Goal: Check status: Check status

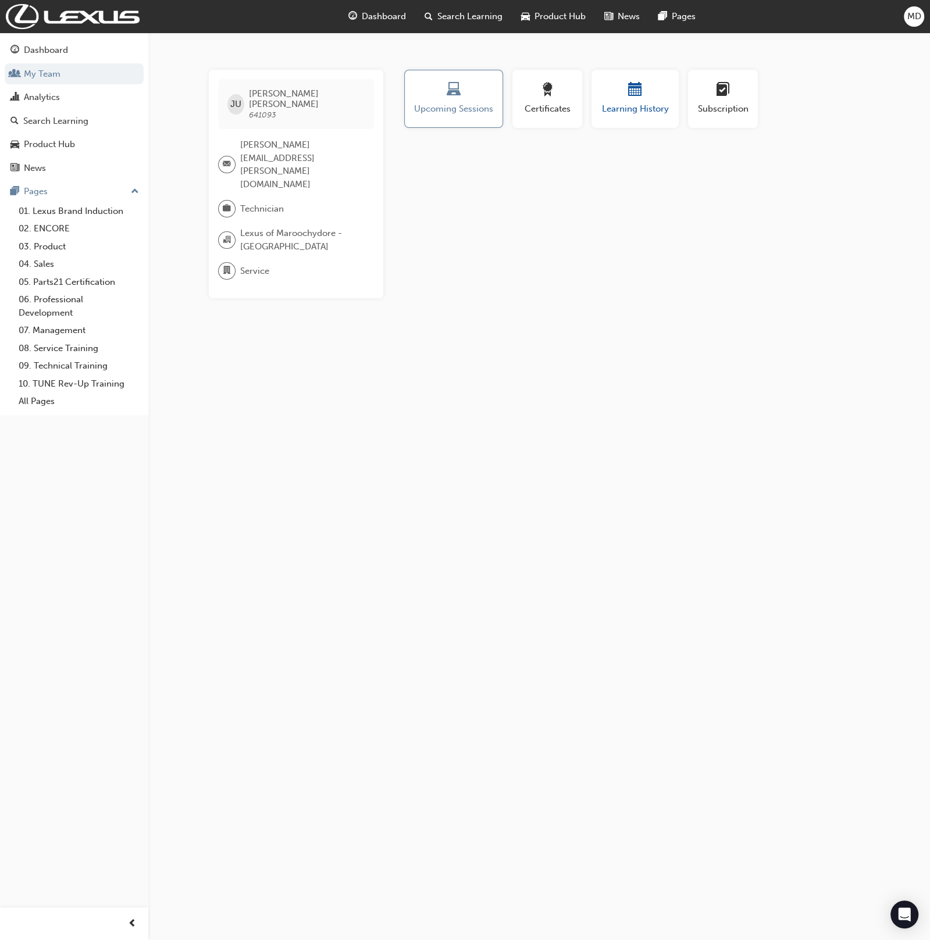
click at [634, 103] on span "Learning History" at bounding box center [635, 108] width 70 height 13
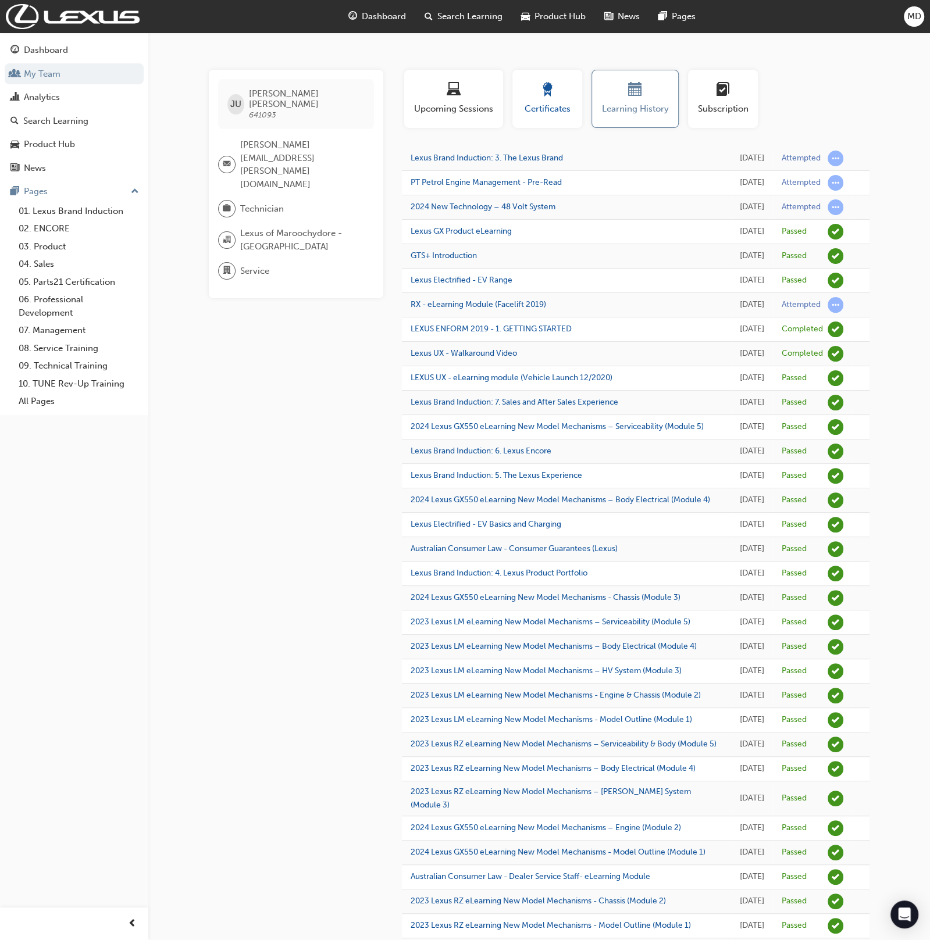
click at [550, 106] on span "Certificates" at bounding box center [547, 108] width 52 height 13
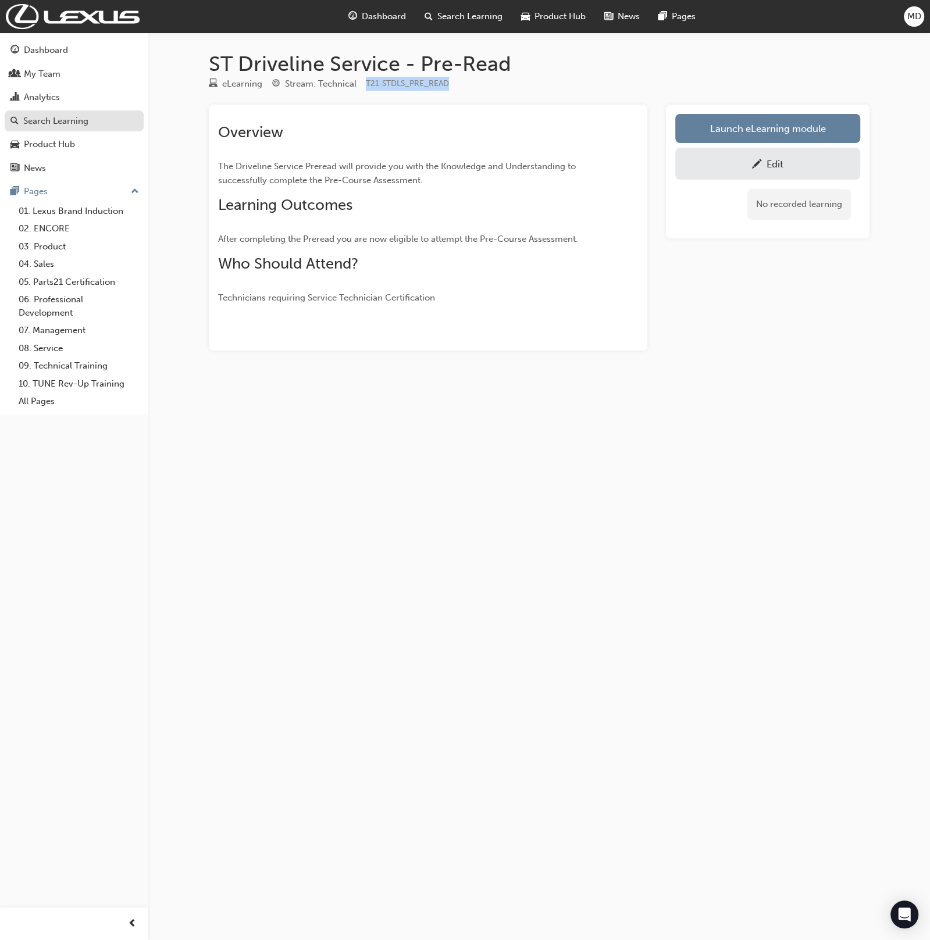
click at [69, 116] on div "Search Learning" at bounding box center [55, 121] width 65 height 13
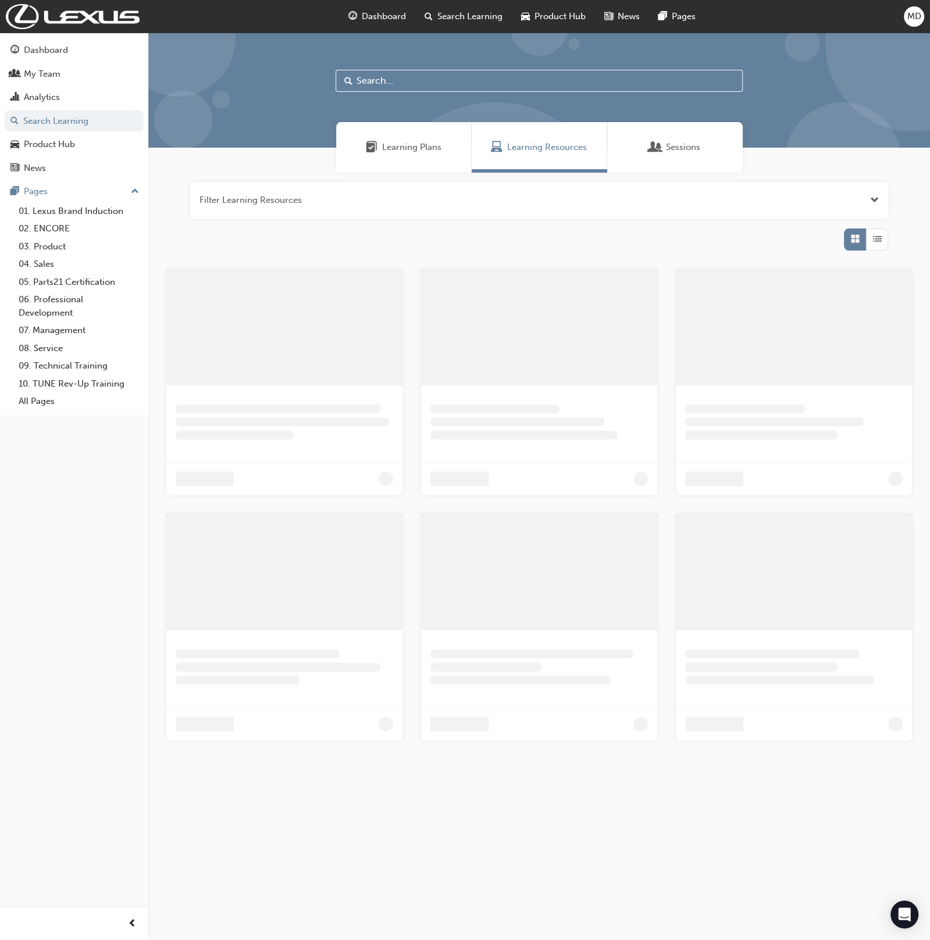
click at [417, 85] on input "text" at bounding box center [539, 81] width 407 height 22
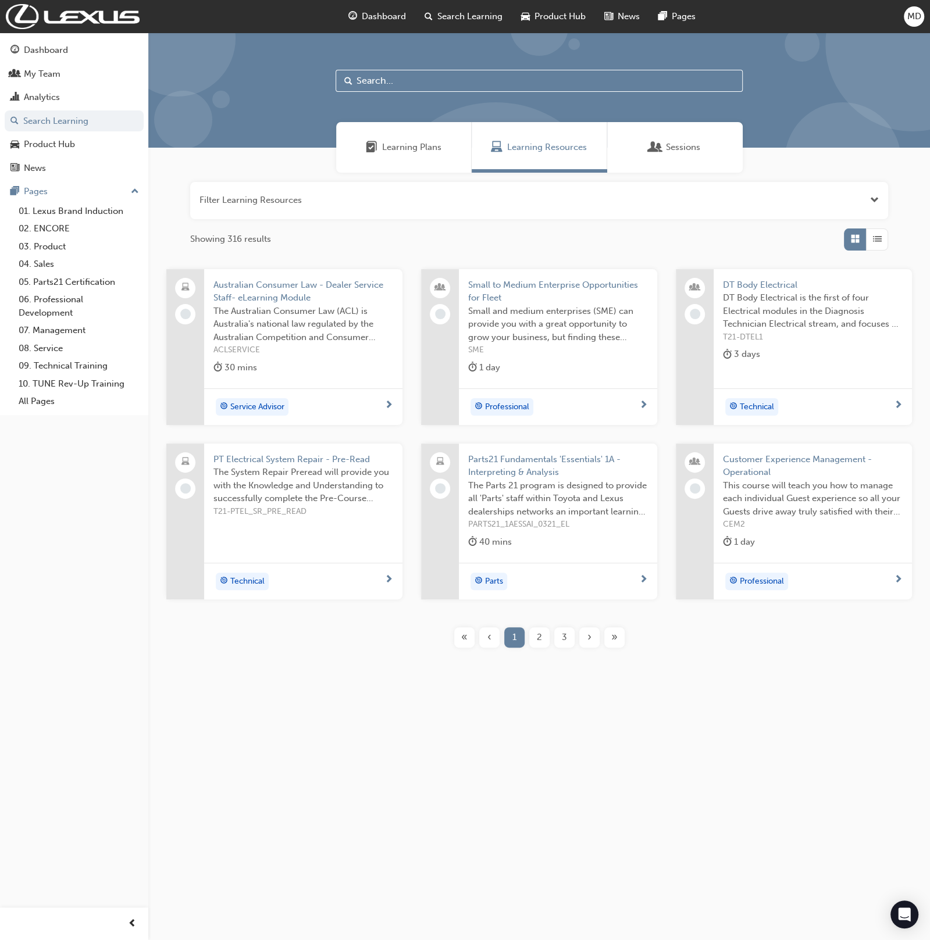
drag, startPoint x: 424, startPoint y: 145, endPoint x: 415, endPoint y: 116, distance: 31.3
click at [424, 146] on span "Learning Plans" at bounding box center [411, 147] width 59 height 13
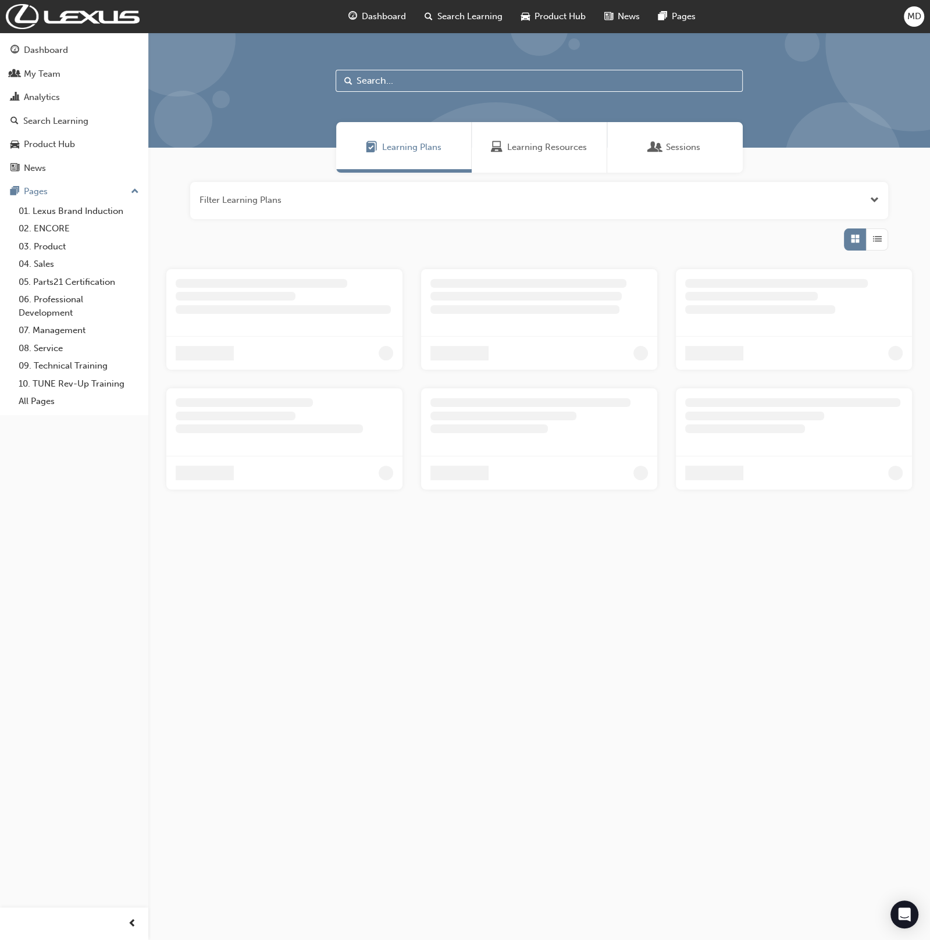
click at [397, 78] on input "text" at bounding box center [539, 81] width 407 height 22
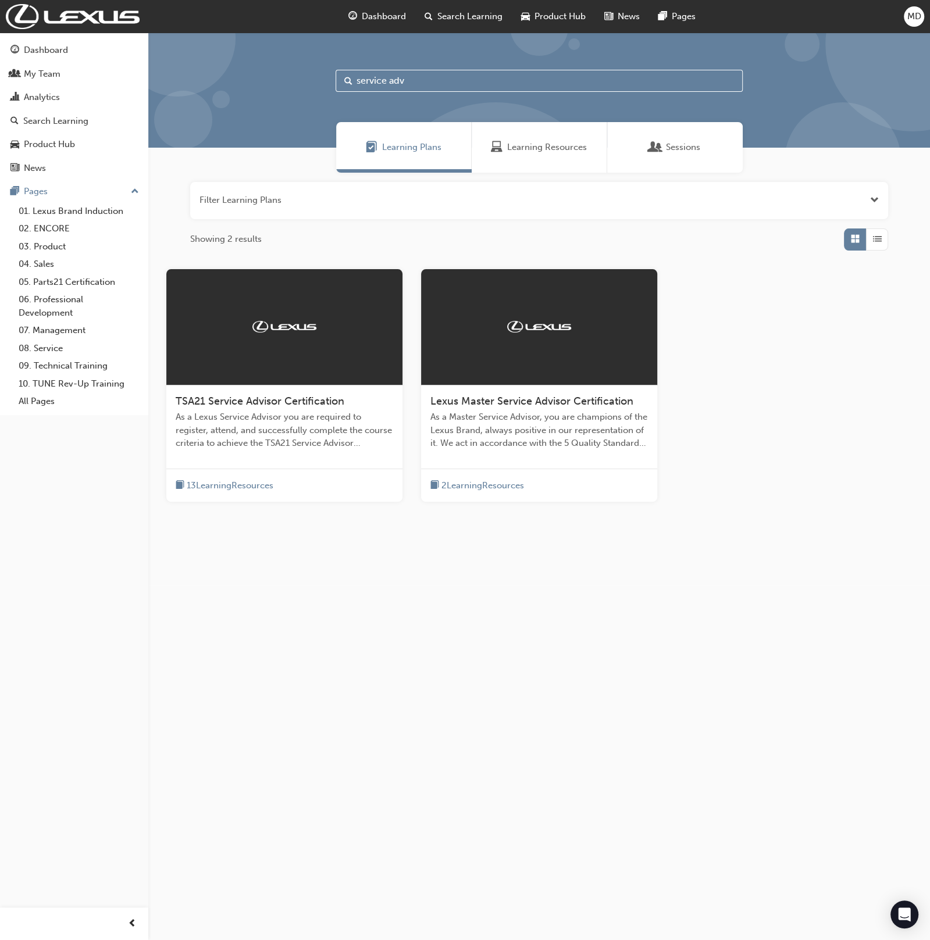
type input "service adv"
click at [266, 405] on span "TSA21 Service Advisor Certification" at bounding box center [260, 401] width 169 height 13
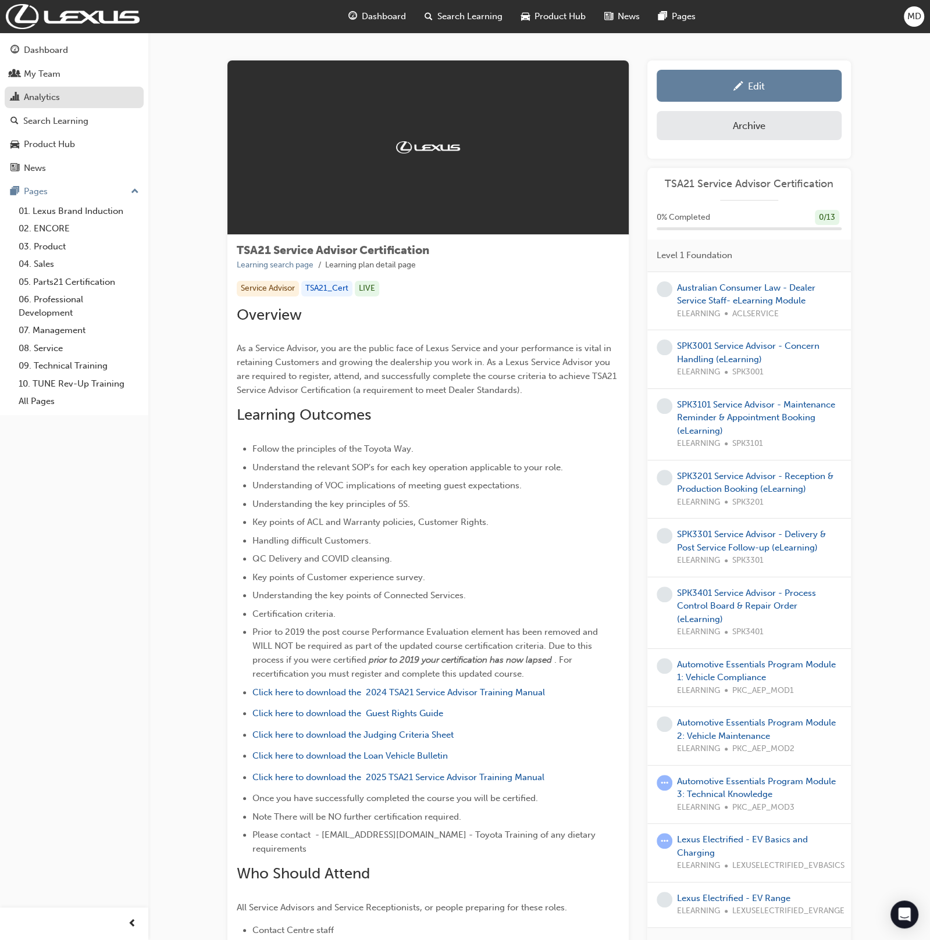
click at [50, 96] on div "Analytics" at bounding box center [42, 97] width 36 height 13
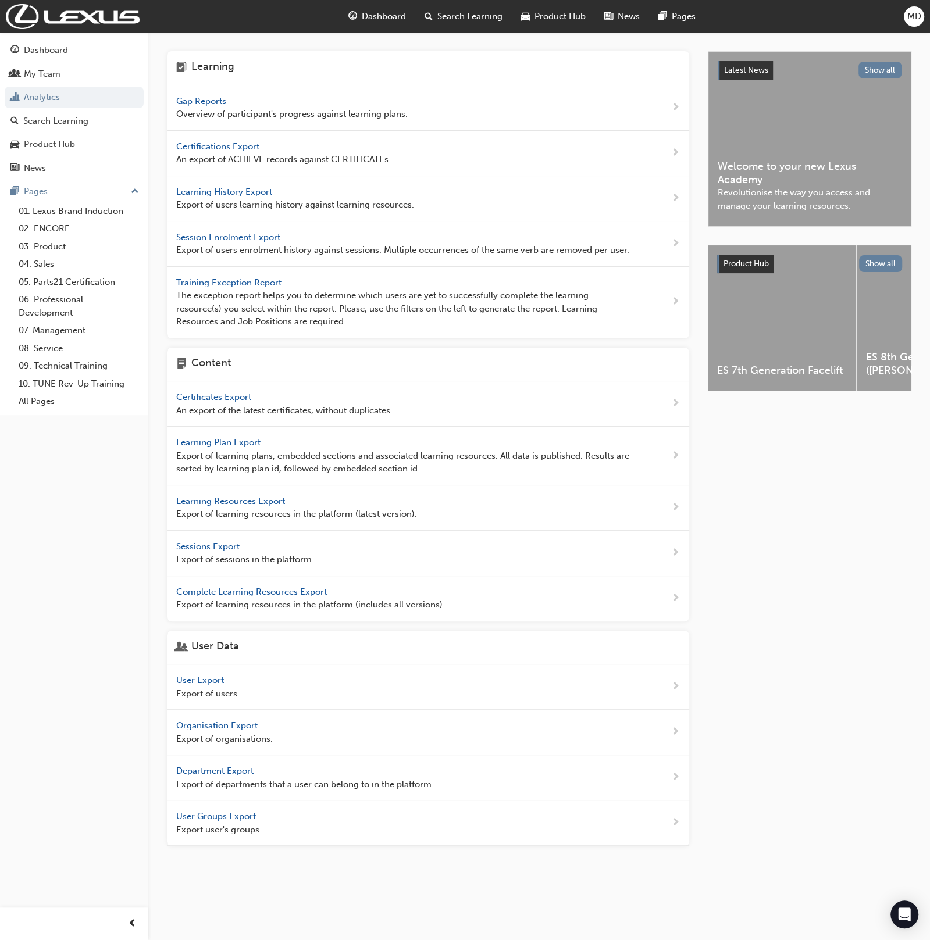
click at [185, 99] on span "Gap Reports" at bounding box center [202, 101] width 52 height 10
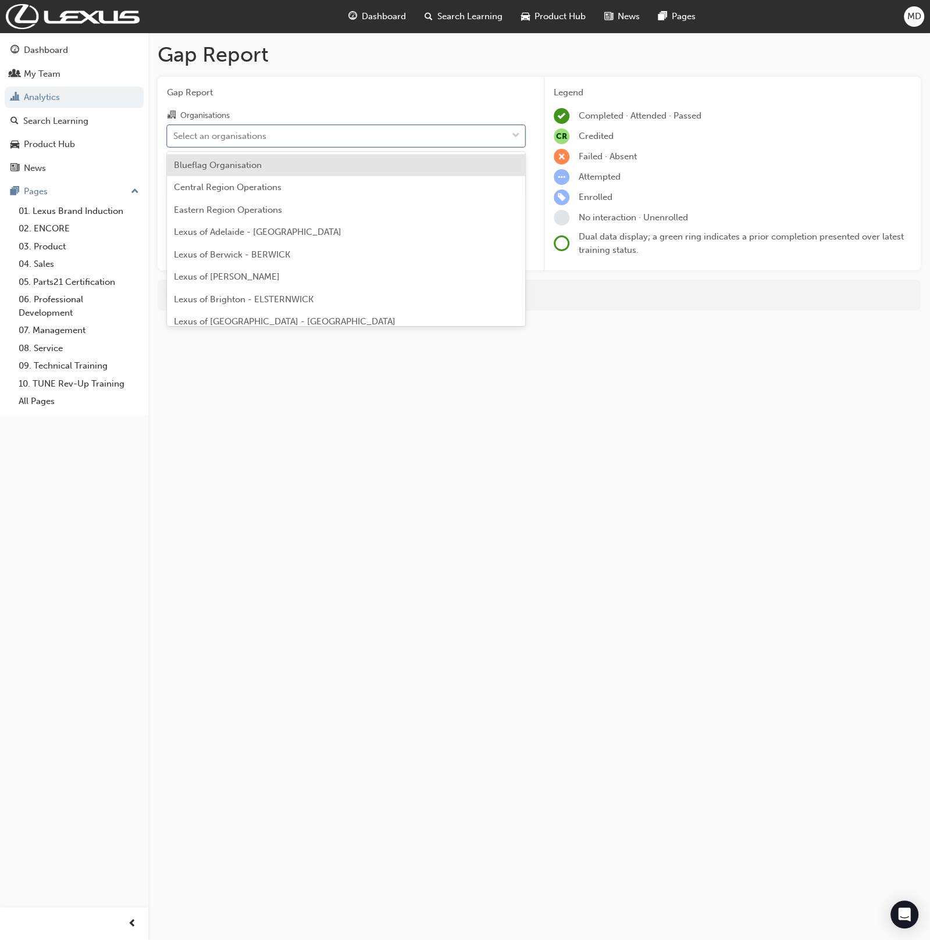
click at [276, 137] on div "Select an organisations" at bounding box center [337, 136] width 340 height 20
click at [174, 137] on input "Organisations option Blueflag Organisation focused, 1 of 39. 39 results availab…" at bounding box center [173, 135] width 1 height 10
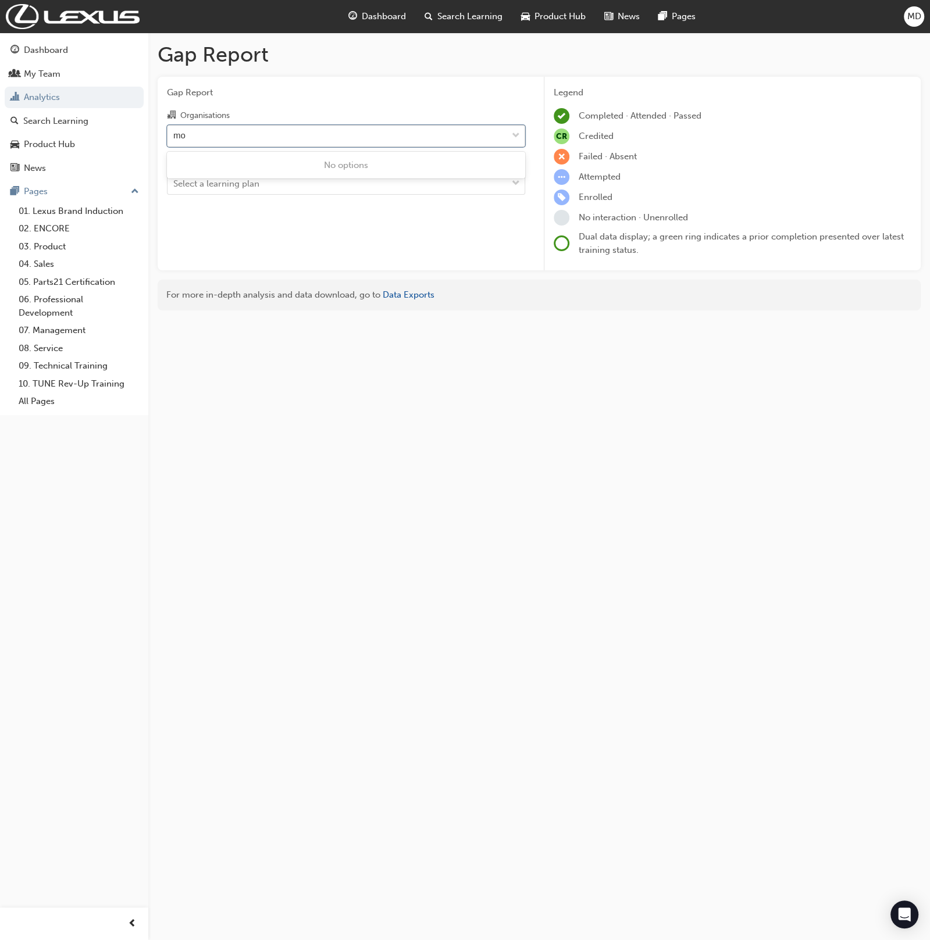
type input "m"
type input "lexus of ma"
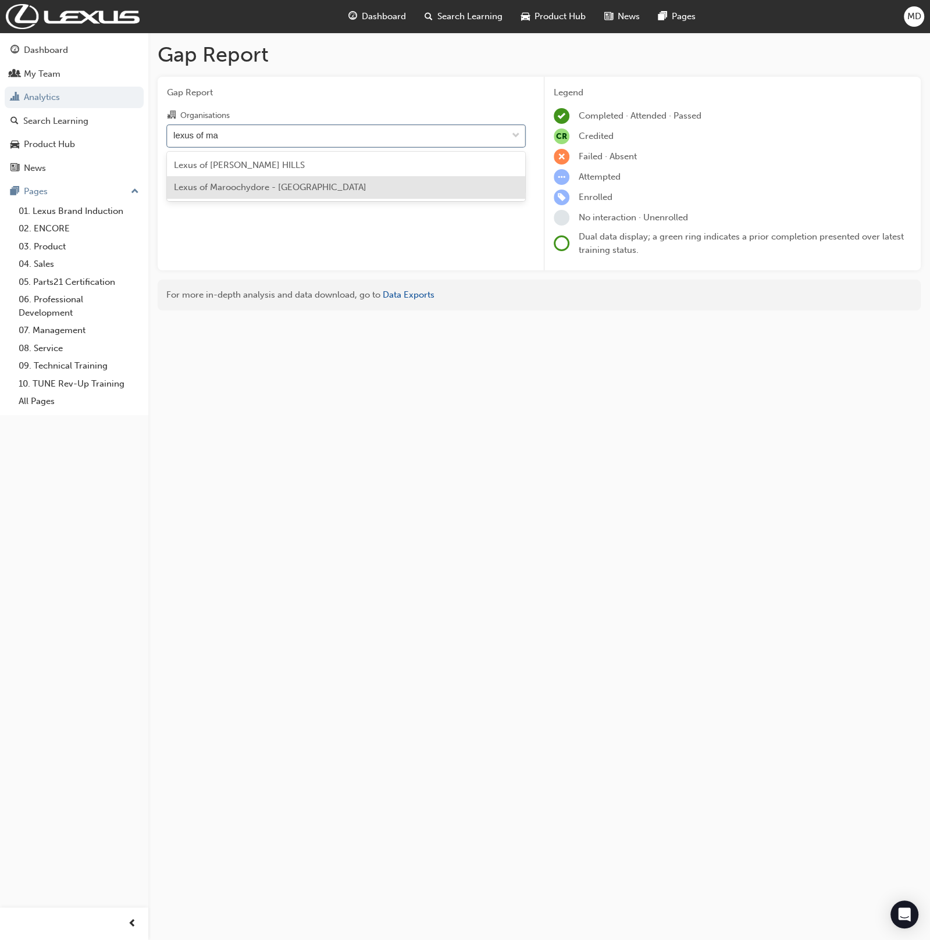
click at [331, 190] on span "Lexus of Maroochydore - [GEOGRAPHIC_DATA]" at bounding box center [270, 187] width 192 height 10
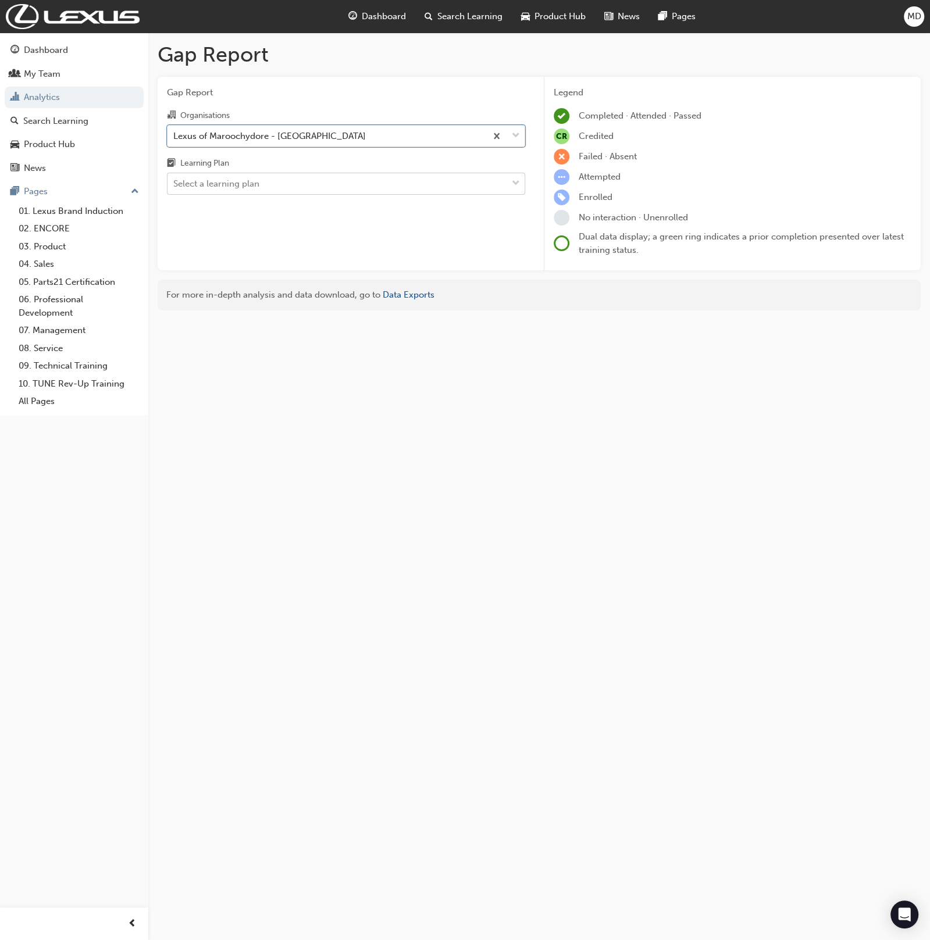
click at [230, 184] on div "Select a learning plan" at bounding box center [216, 183] width 86 height 13
click at [174, 184] on input "Learning Plan Select a learning plan" at bounding box center [173, 184] width 1 height 10
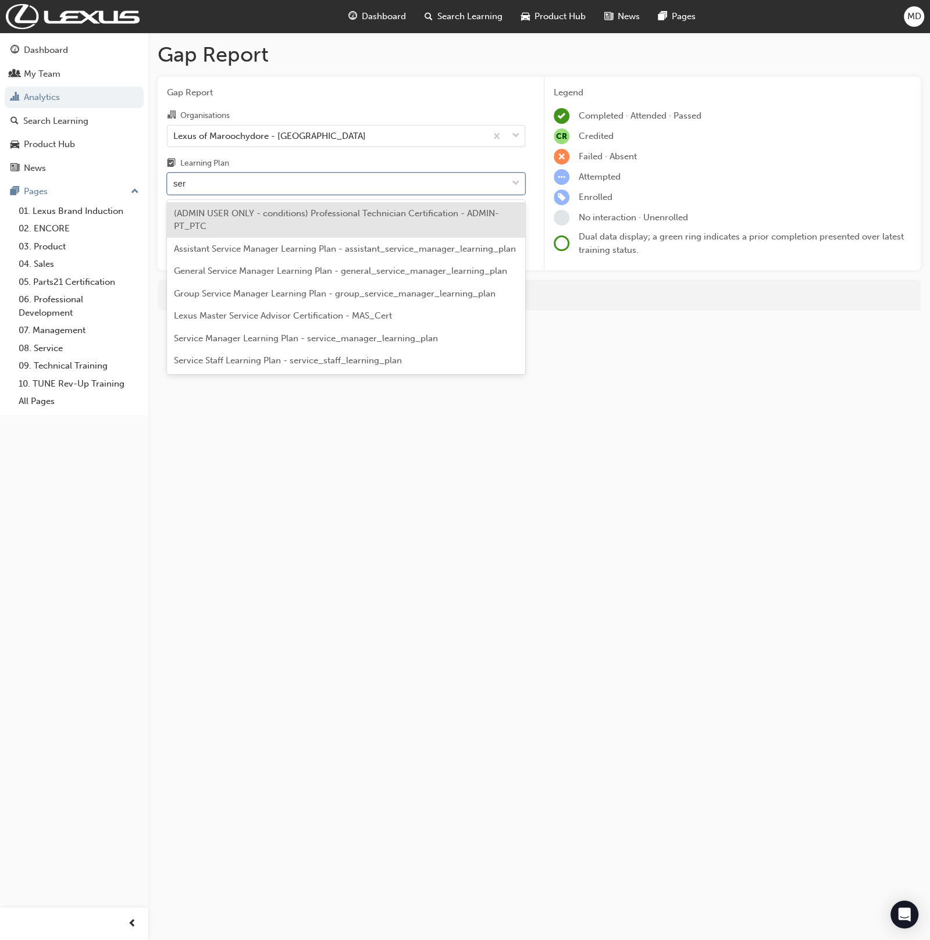
type input "serv"
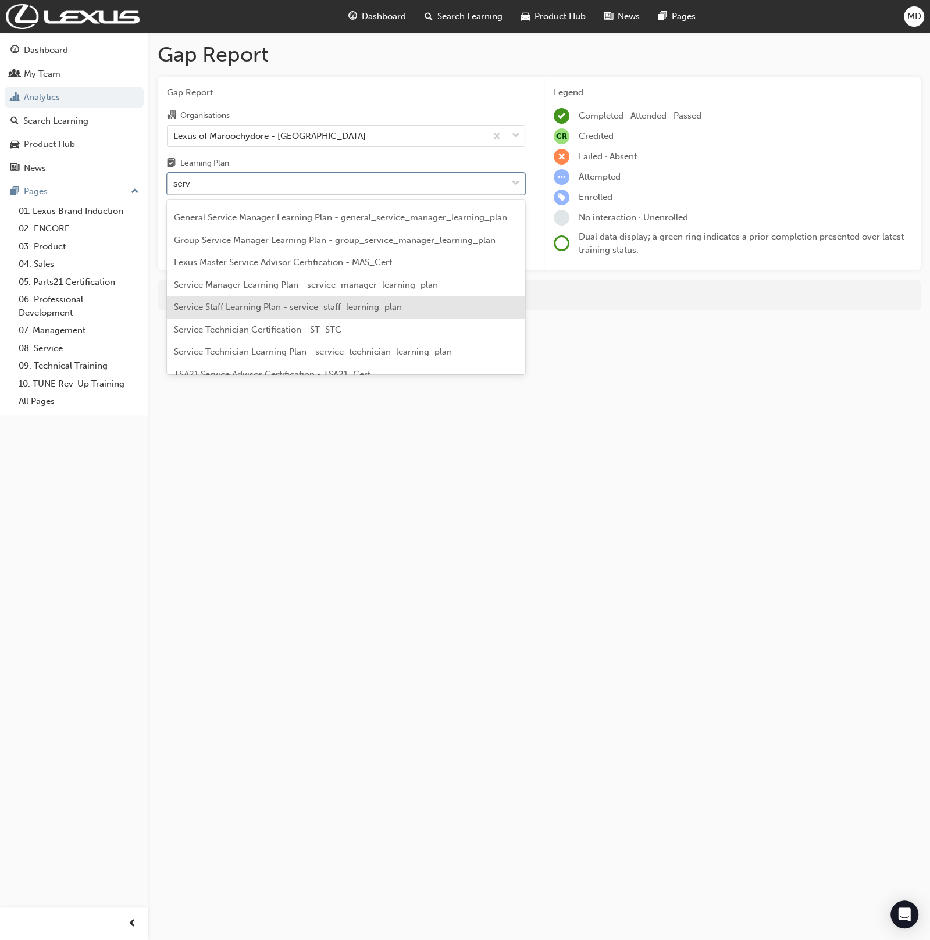
scroll to position [31, 0]
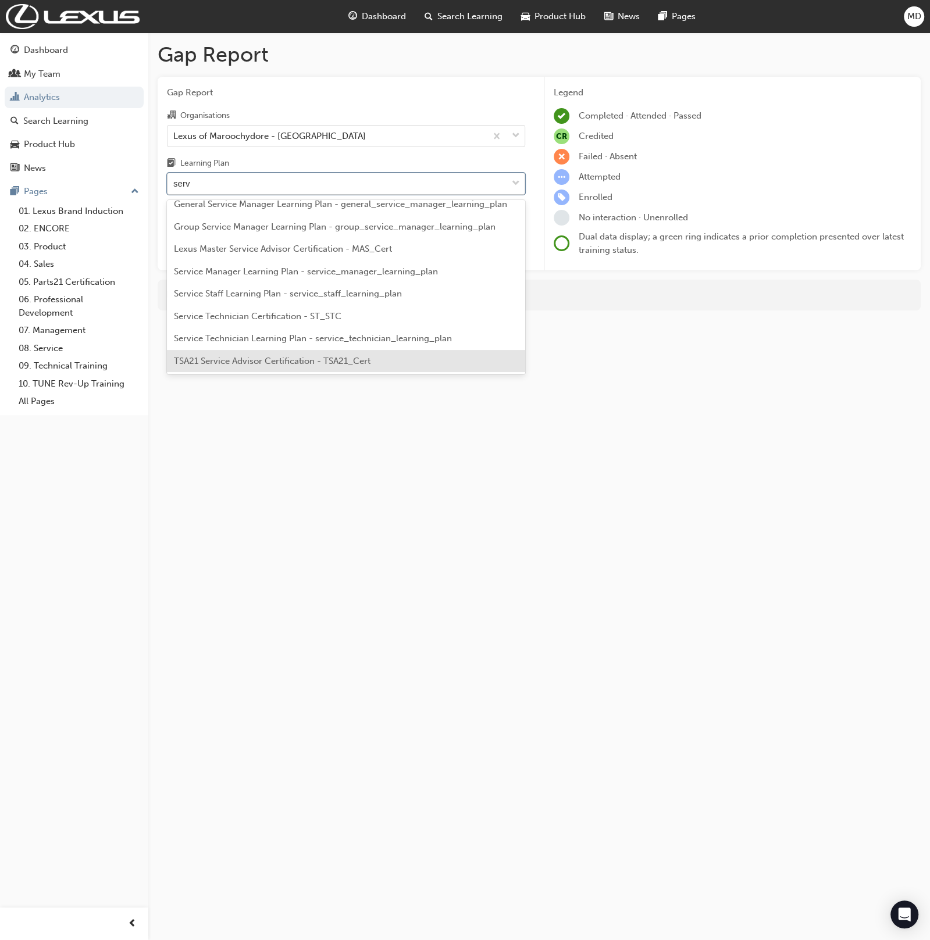
click at [294, 355] on div "TSA21 Service Advisor Certification - TSA21_Cert" at bounding box center [346, 361] width 358 height 23
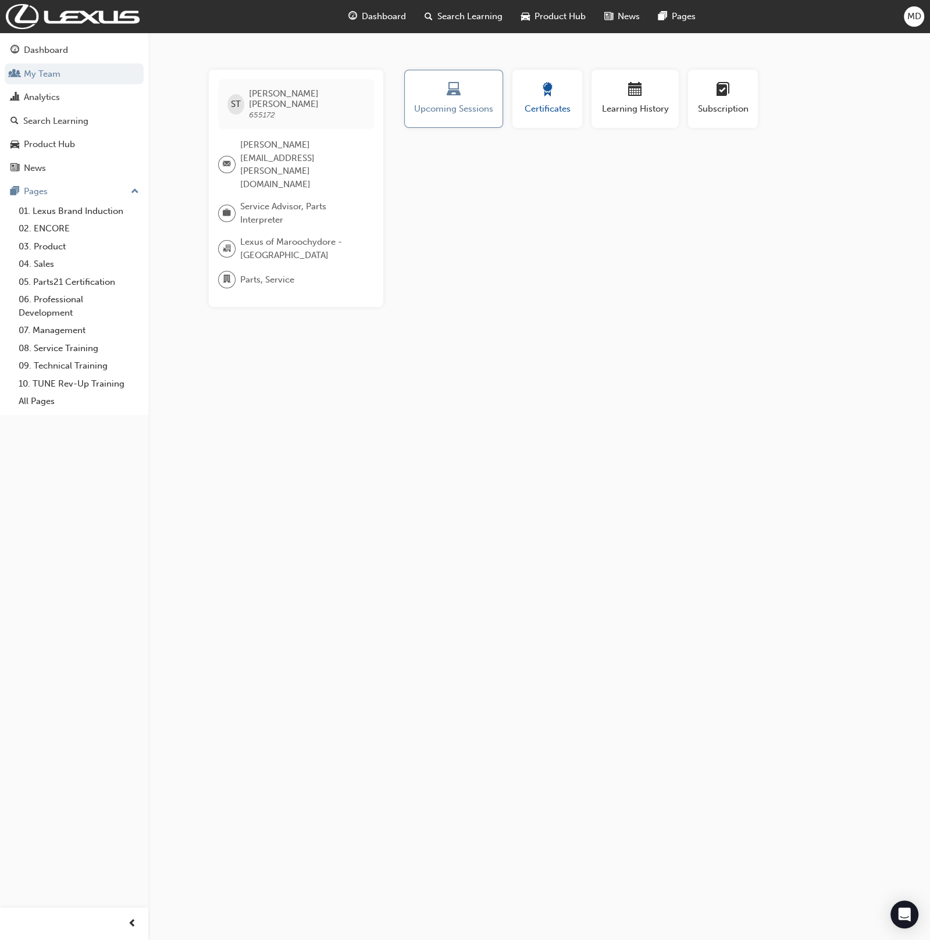
click at [519, 126] on button "Certificates" at bounding box center [547, 99] width 70 height 58
click at [540, 106] on span "Certificates" at bounding box center [547, 108] width 51 height 13
click at [666, 108] on span "Learning History" at bounding box center [635, 108] width 70 height 13
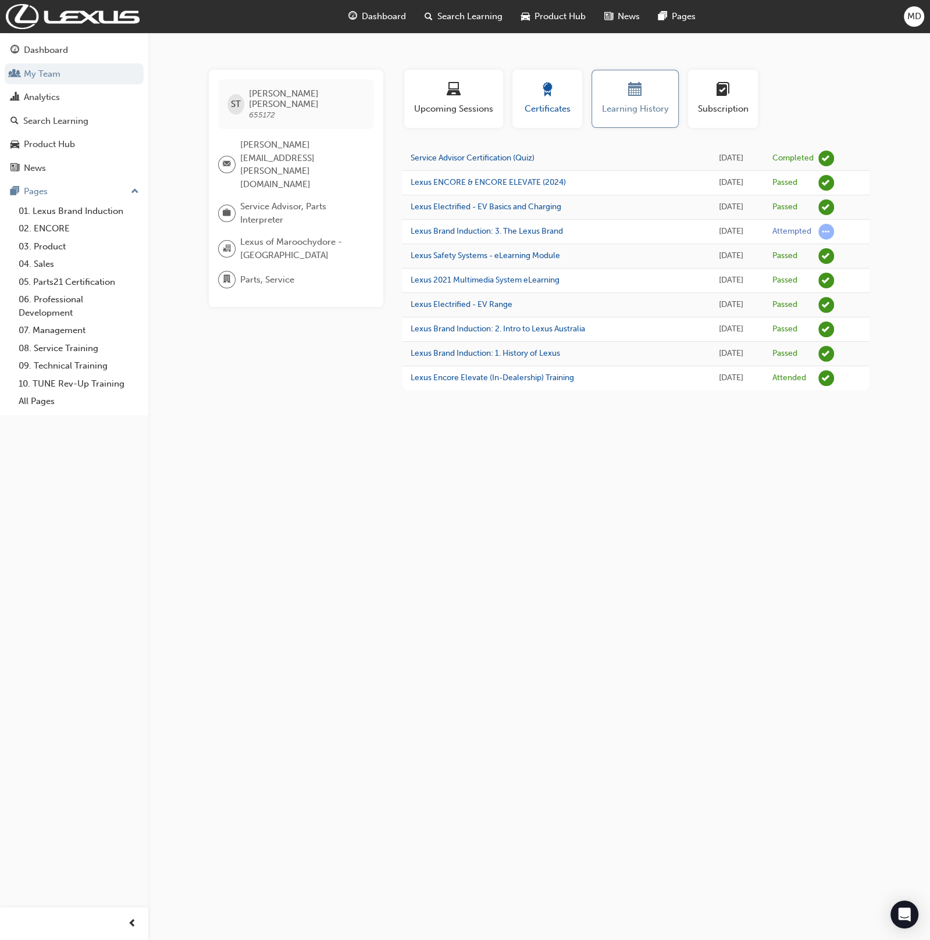
click at [534, 105] on span "Certificates" at bounding box center [547, 108] width 52 height 13
